Goal: Task Accomplishment & Management: Manage account settings

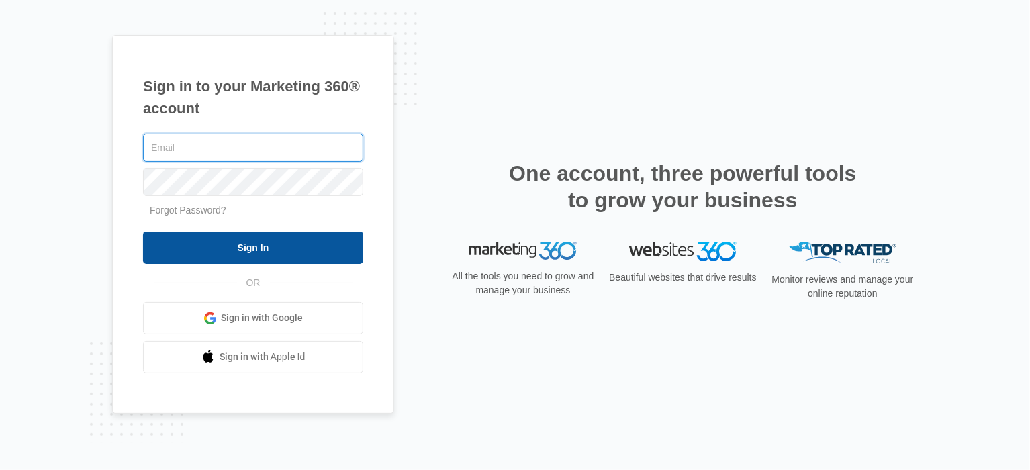
type input "[EMAIL_ADDRESS][DOMAIN_NAME]"
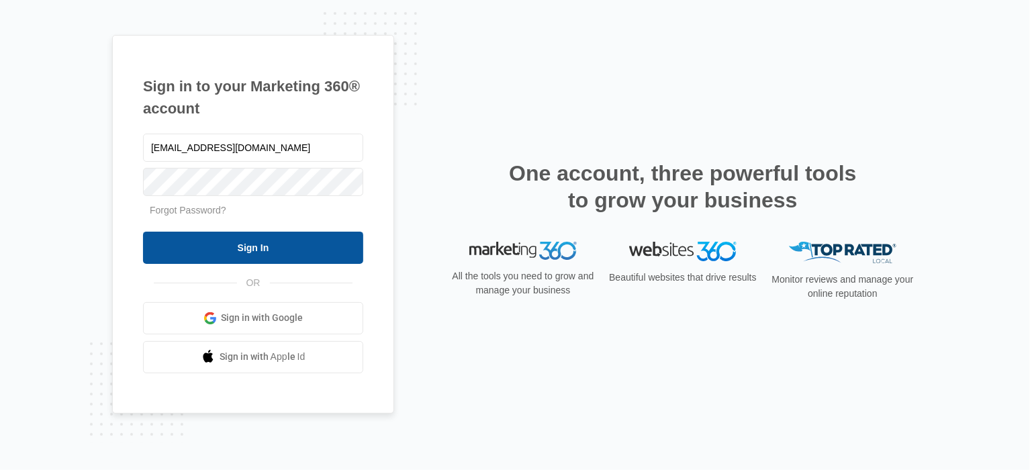
click at [305, 254] on input "Sign In" at bounding box center [253, 248] width 220 height 32
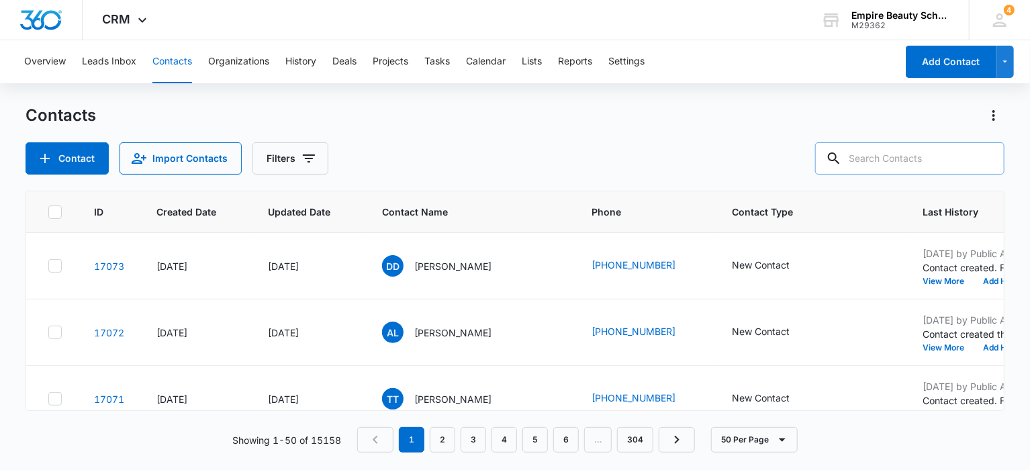
click at [879, 160] on input "text" at bounding box center [909, 158] width 189 height 32
paste input "taryndeyo15@gmail.com"
type input "taryndeyo15@gmail.com"
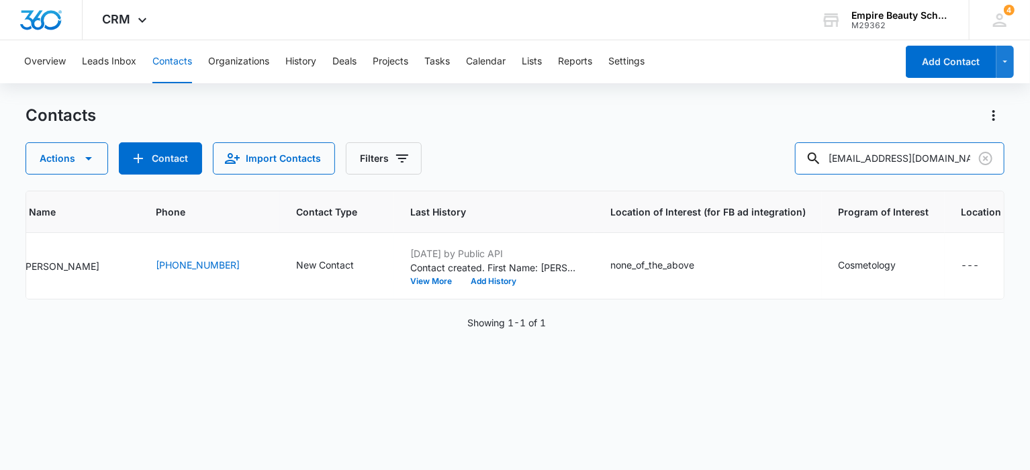
scroll to position [0, 331]
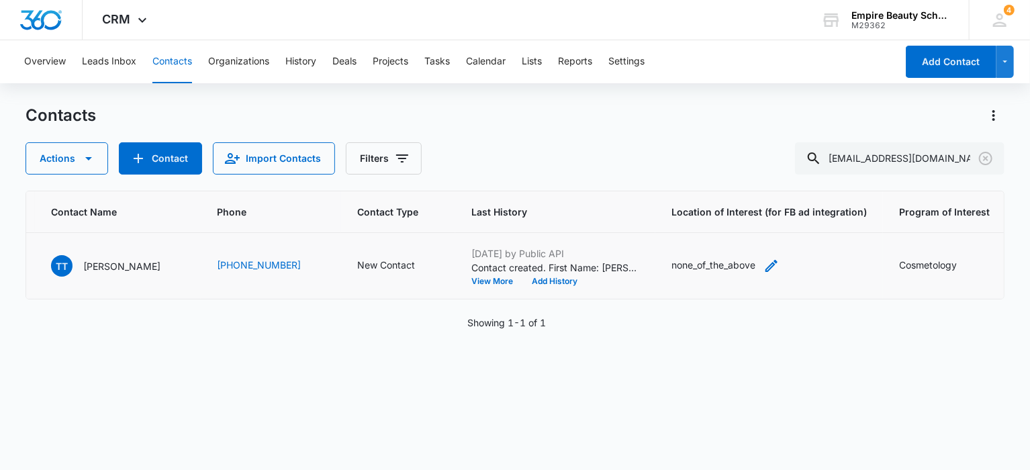
click at [738, 263] on div "none_of_the_above" at bounding box center [725, 266] width 108 height 16
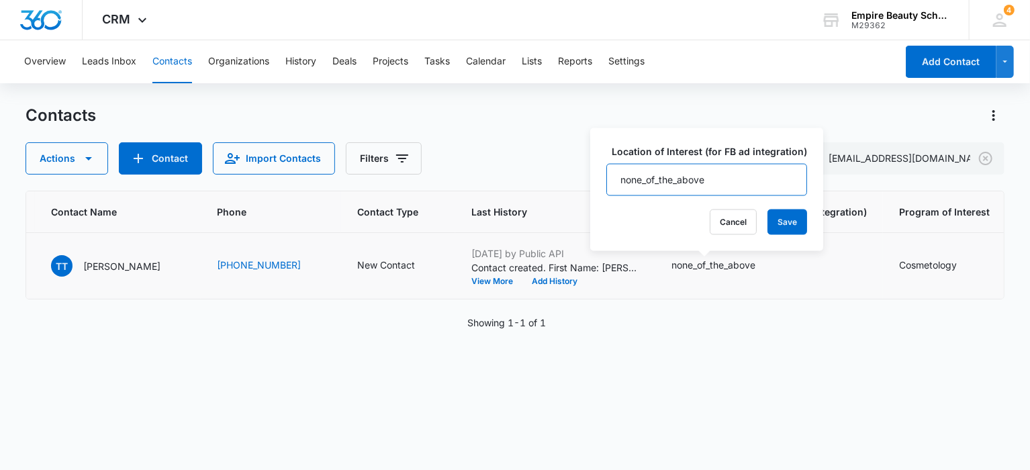
click at [740, 170] on input "none_of_the_above" at bounding box center [706, 180] width 201 height 32
drag, startPoint x: 740, startPoint y: 170, endPoint x: 597, endPoint y: 168, distance: 143.0
click at [597, 168] on div "Location of Interest (for FB ad integration) none_of_the_above Cancel Save" at bounding box center [706, 189] width 233 height 123
type input "Hooksett"
click at [787, 221] on button "Save" at bounding box center [787, 222] width 40 height 26
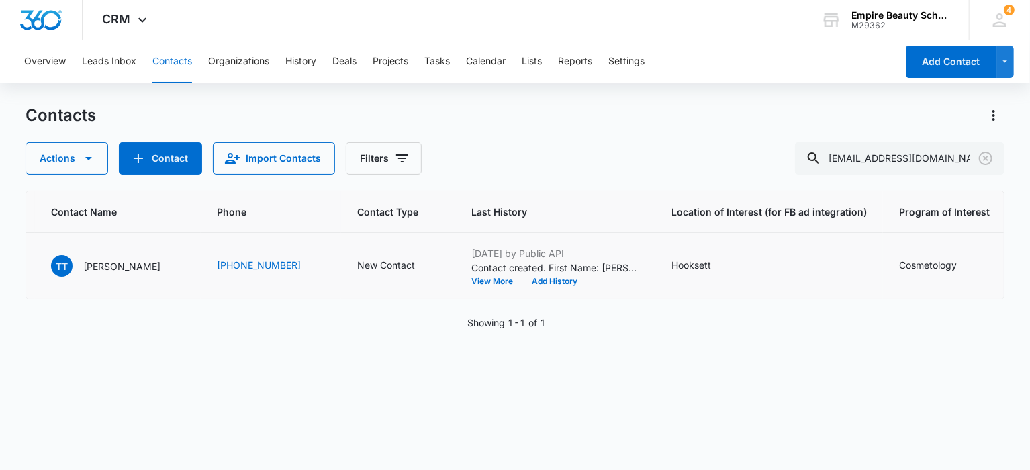
scroll to position [0, 0]
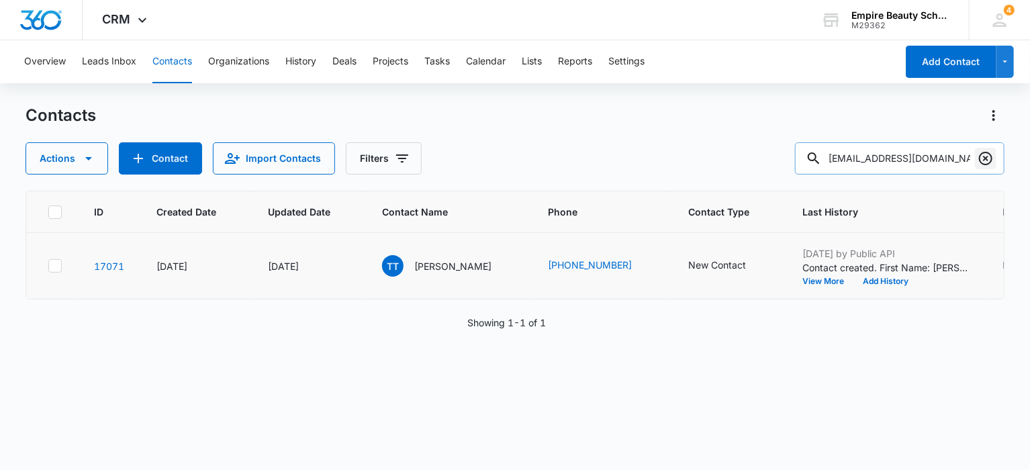
click at [984, 158] on icon "Clear" at bounding box center [985, 158] width 13 height 13
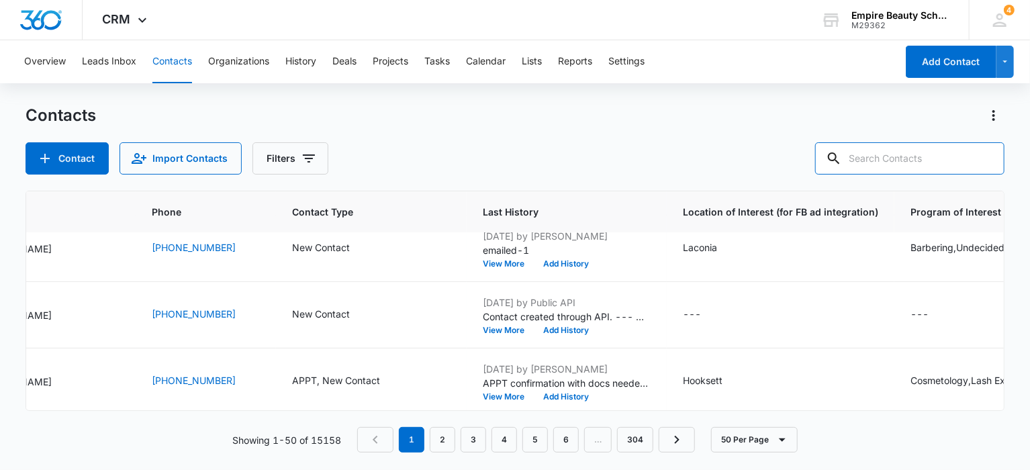
scroll to position [1745, 597]
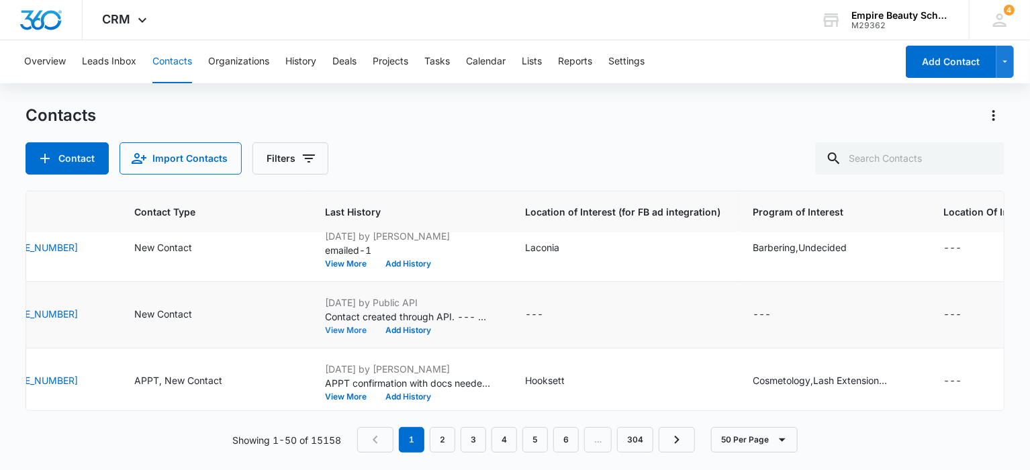
click at [325, 327] on button "View More" at bounding box center [350, 330] width 51 height 8
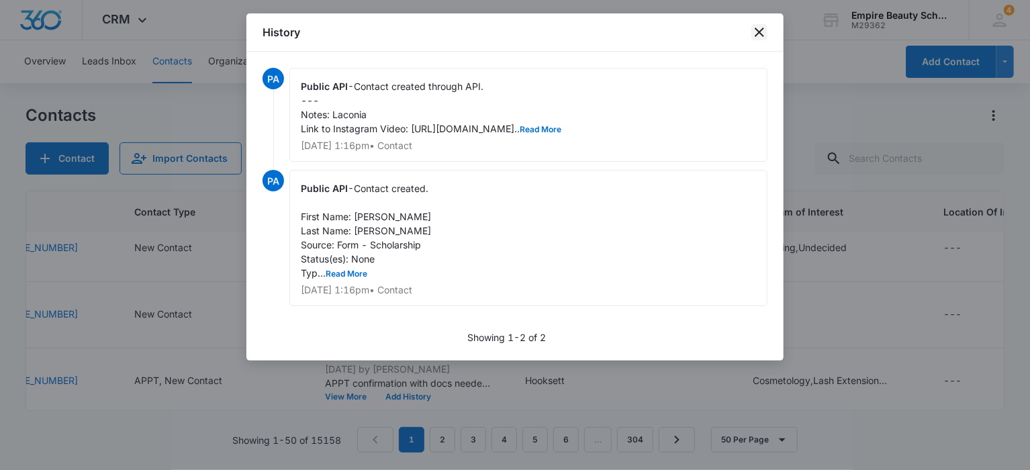
click at [757, 30] on icon "close" at bounding box center [759, 32] width 9 height 9
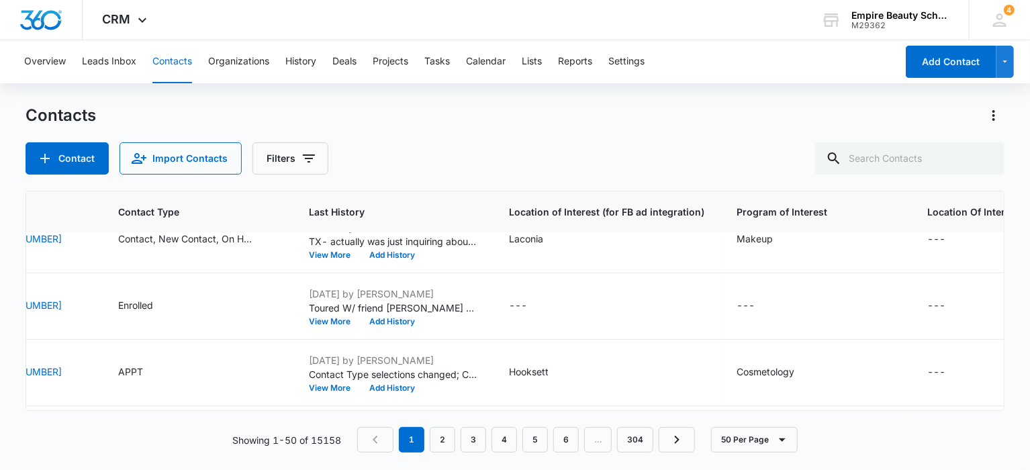
scroll to position [2618, 542]
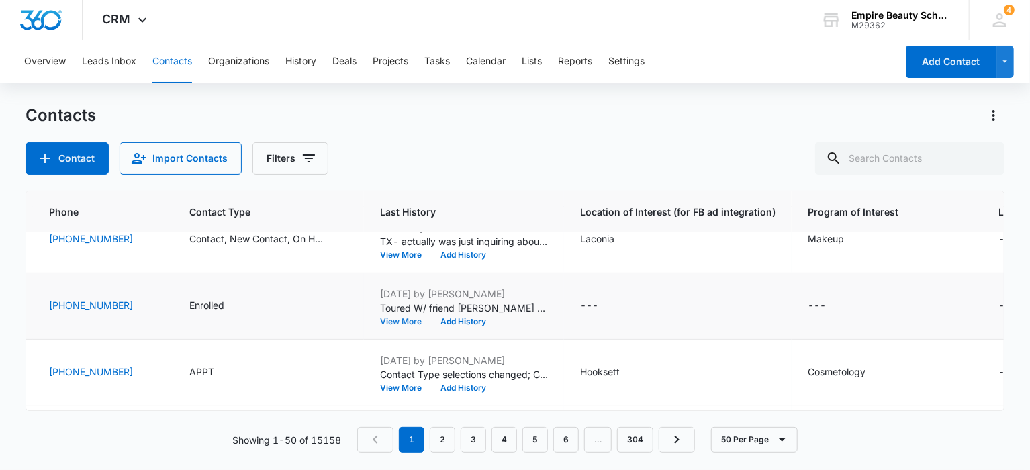
click at [380, 318] on button "View More" at bounding box center [405, 322] width 51 height 8
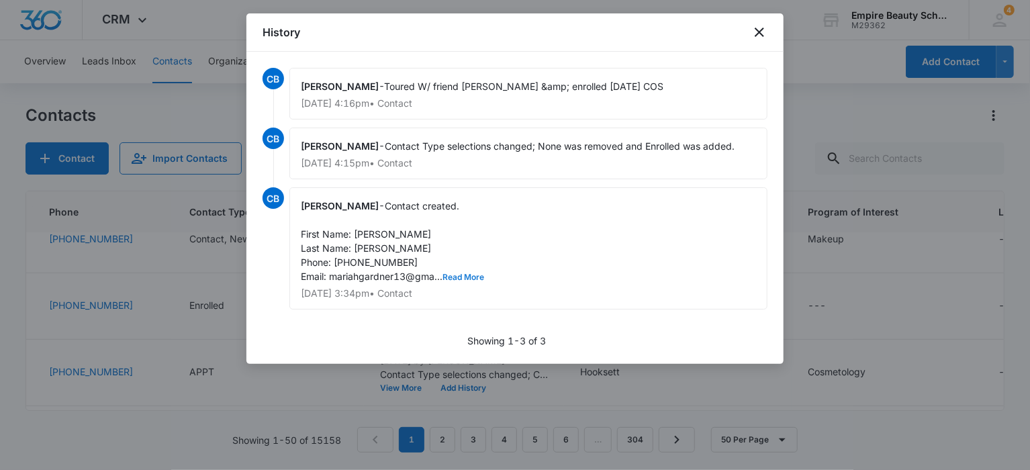
click at [471, 274] on button "Read More" at bounding box center [463, 277] width 42 height 8
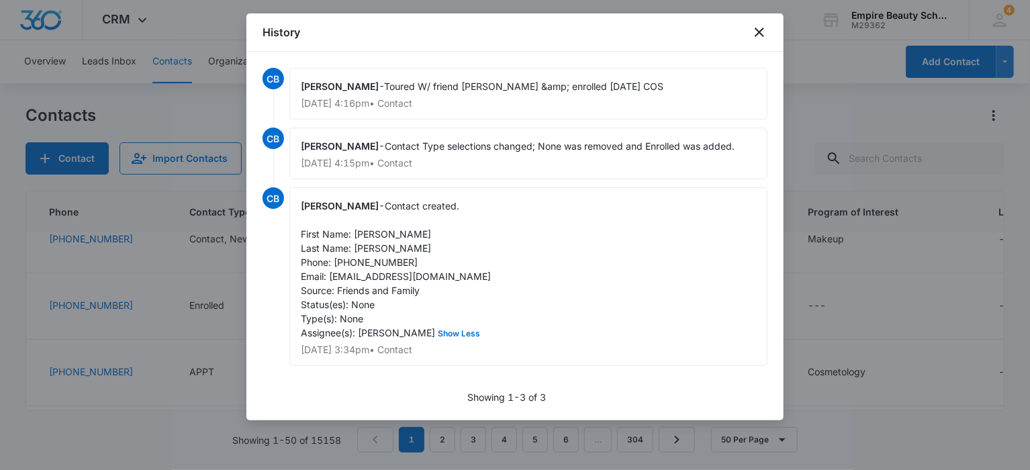
click at [749, 31] on div "History" at bounding box center [514, 32] width 537 height 38
click at [761, 31] on icon "close" at bounding box center [759, 32] width 9 height 9
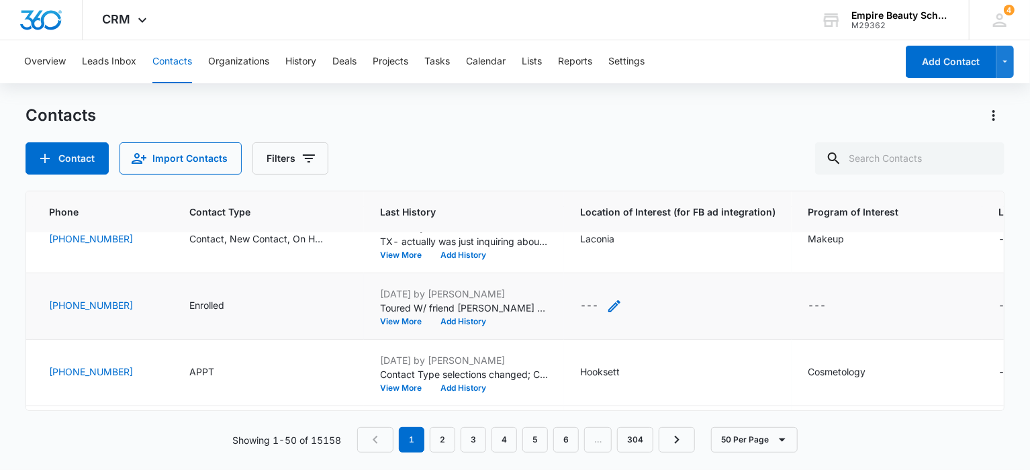
click at [580, 298] on div "---" at bounding box center [589, 306] width 18 height 16
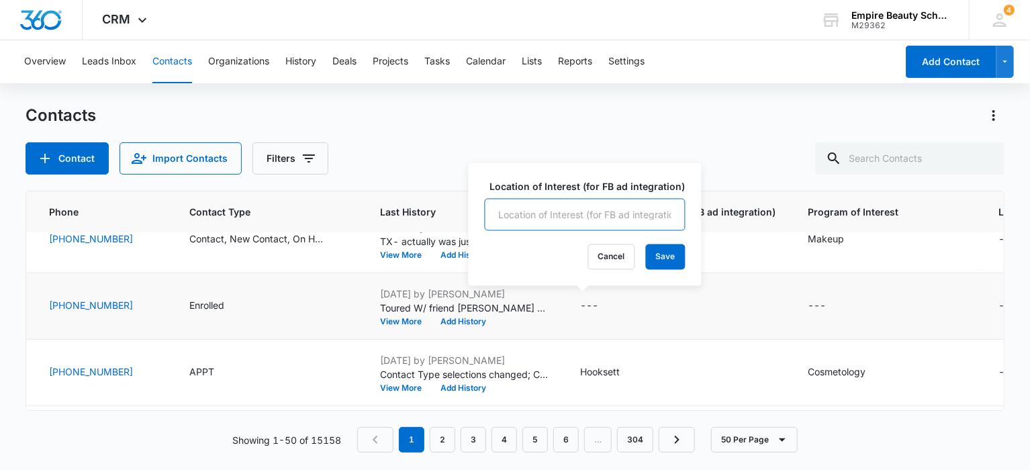
click at [573, 209] on input "Location of Interest (for FB ad integration)" at bounding box center [585, 215] width 201 height 32
type input "Laconia"
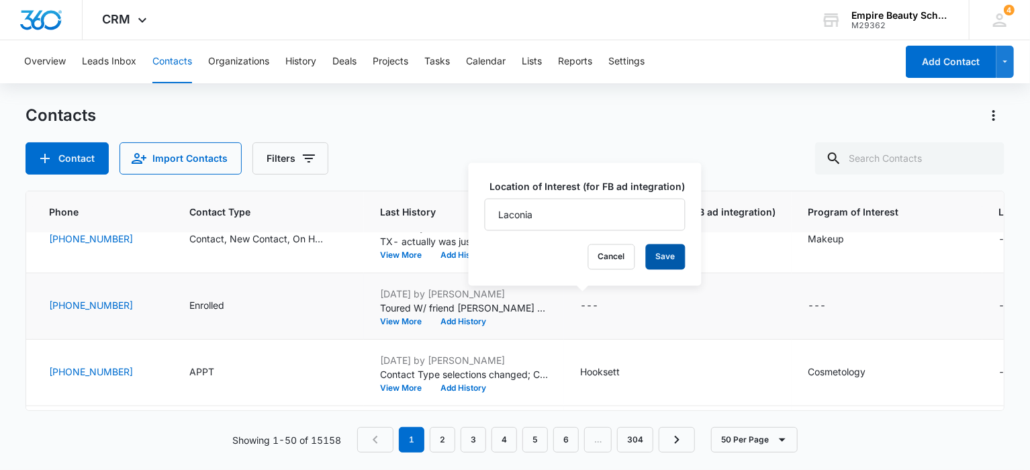
click at [659, 262] on button "Save" at bounding box center [666, 257] width 40 height 26
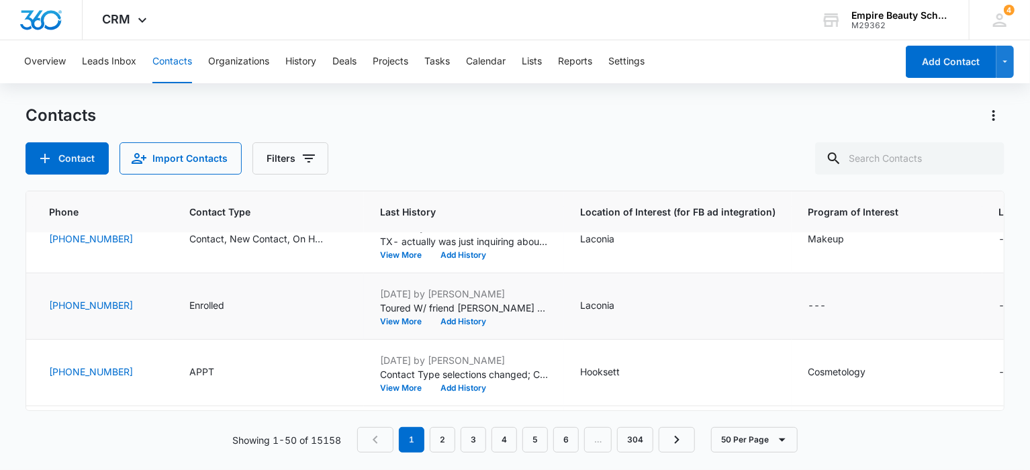
click at [808, 298] on div "---" at bounding box center [817, 306] width 18 height 16
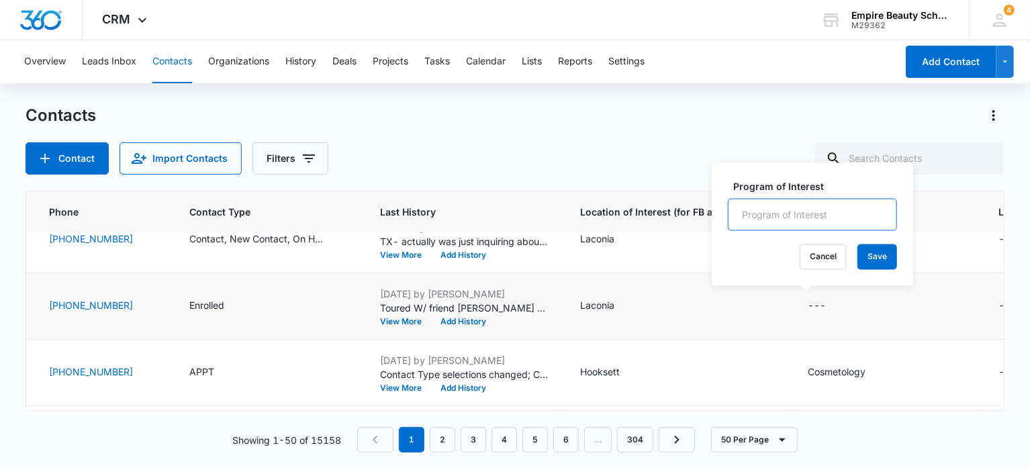
click at [831, 212] on input "Program of Interest" at bounding box center [812, 215] width 169 height 32
type input "Cosmetology"
click at [871, 252] on button "Save" at bounding box center [877, 257] width 40 height 26
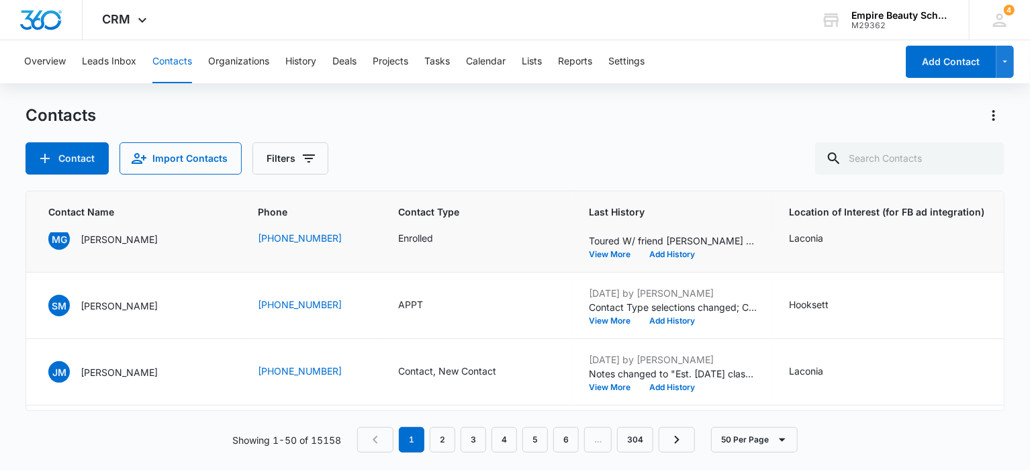
scroll to position [2752, 334]
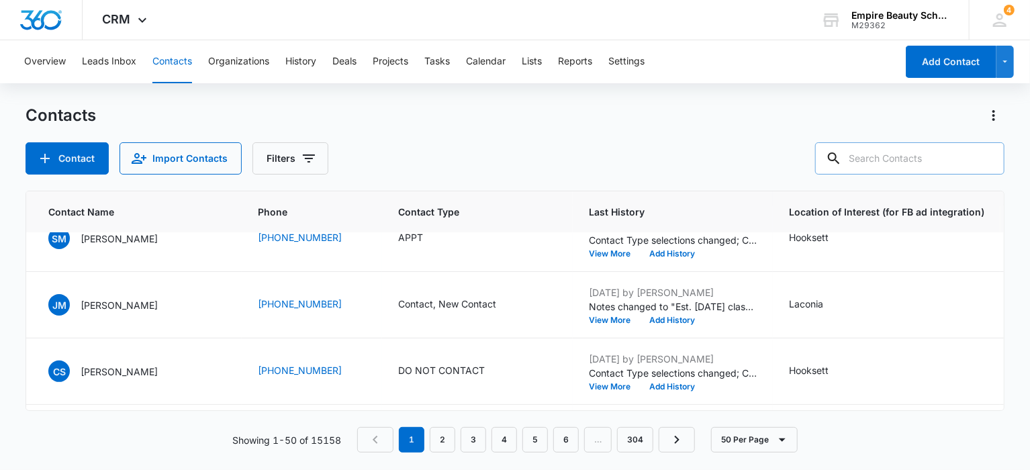
click at [873, 162] on input "text" at bounding box center [909, 158] width 189 height 32
paste input "rosalinda.mackaness@gmail.com"
type input "rosalinda.mackaness@gmail.com"
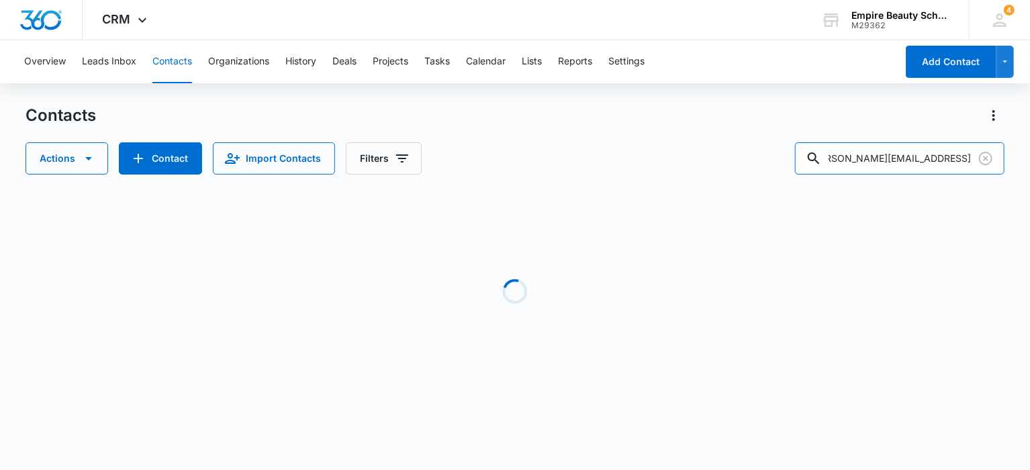
scroll to position [0, 334]
